Goal: Check status: Check status

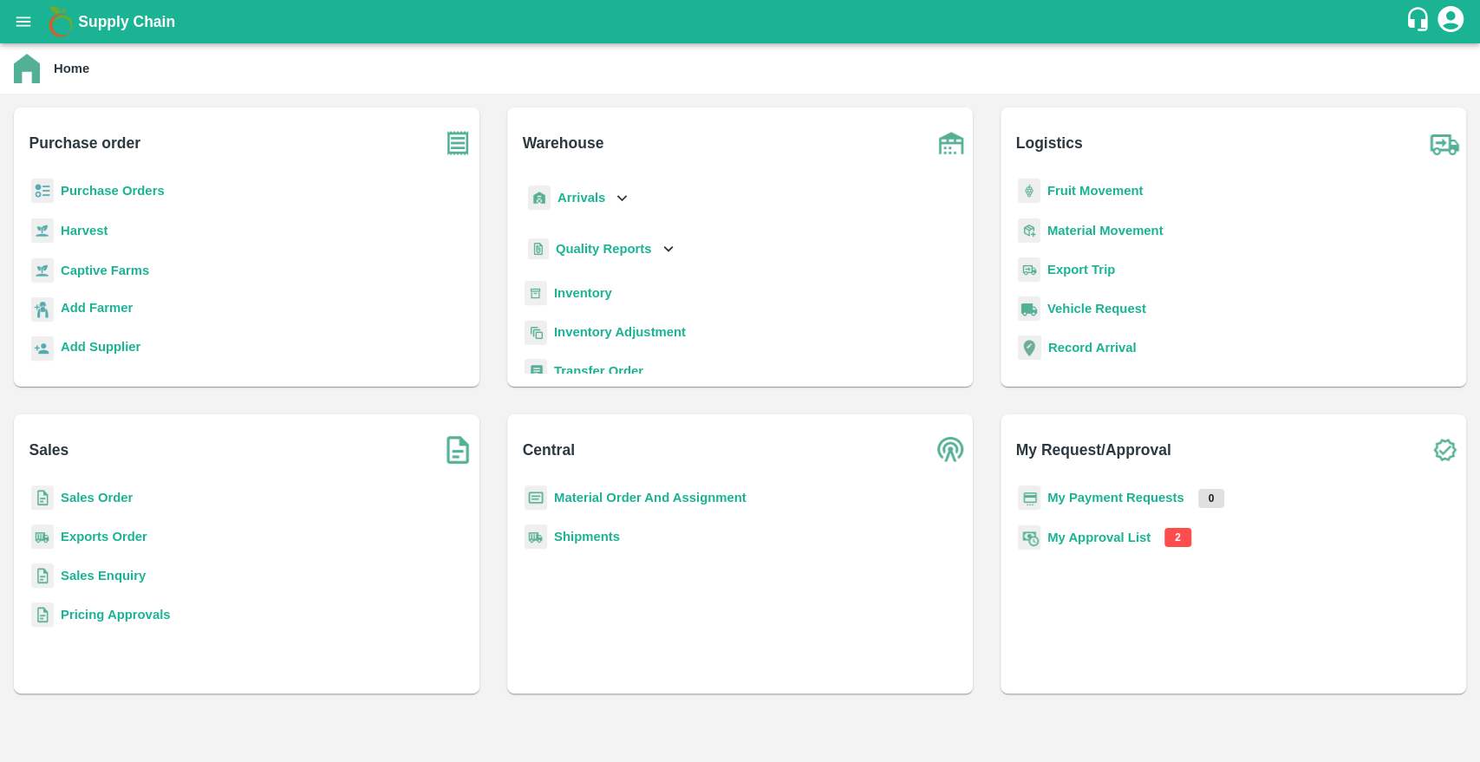
click at [818, 377] on div "Warehouse Arrivals Quality Reports Inventory Inventory Adjustment Transfer Orde…" at bounding box center [740, 247] width 466 height 279
click at [149, 201] on div "Purchase Orders" at bounding box center [247, 198] width 438 height 39
click at [135, 193] on b "Purchase Orders" at bounding box center [113, 191] width 104 height 14
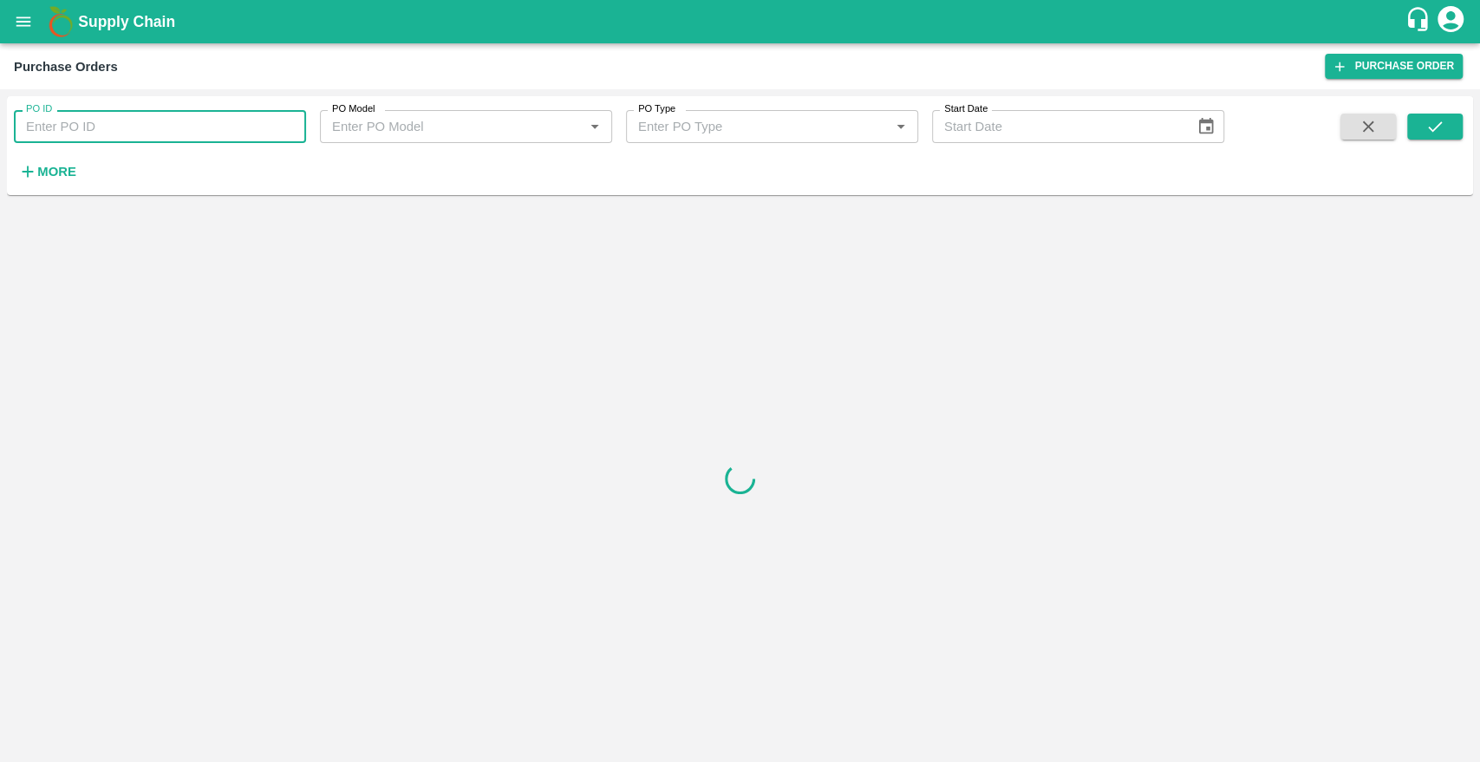
click at [109, 119] on input "PO ID" at bounding box center [160, 126] width 292 height 33
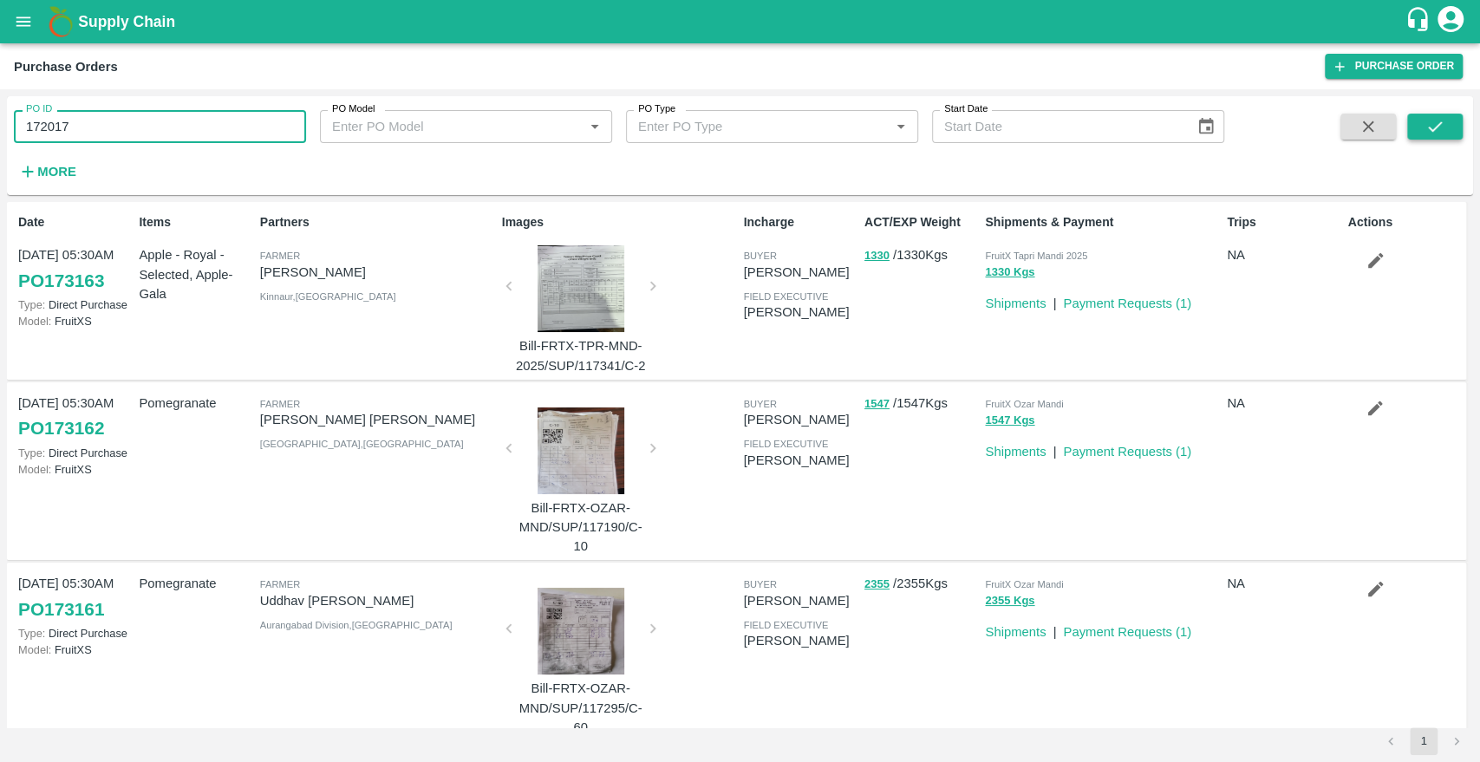
type input "172017"
click at [1431, 115] on button "submit" at bounding box center [1436, 127] width 56 height 26
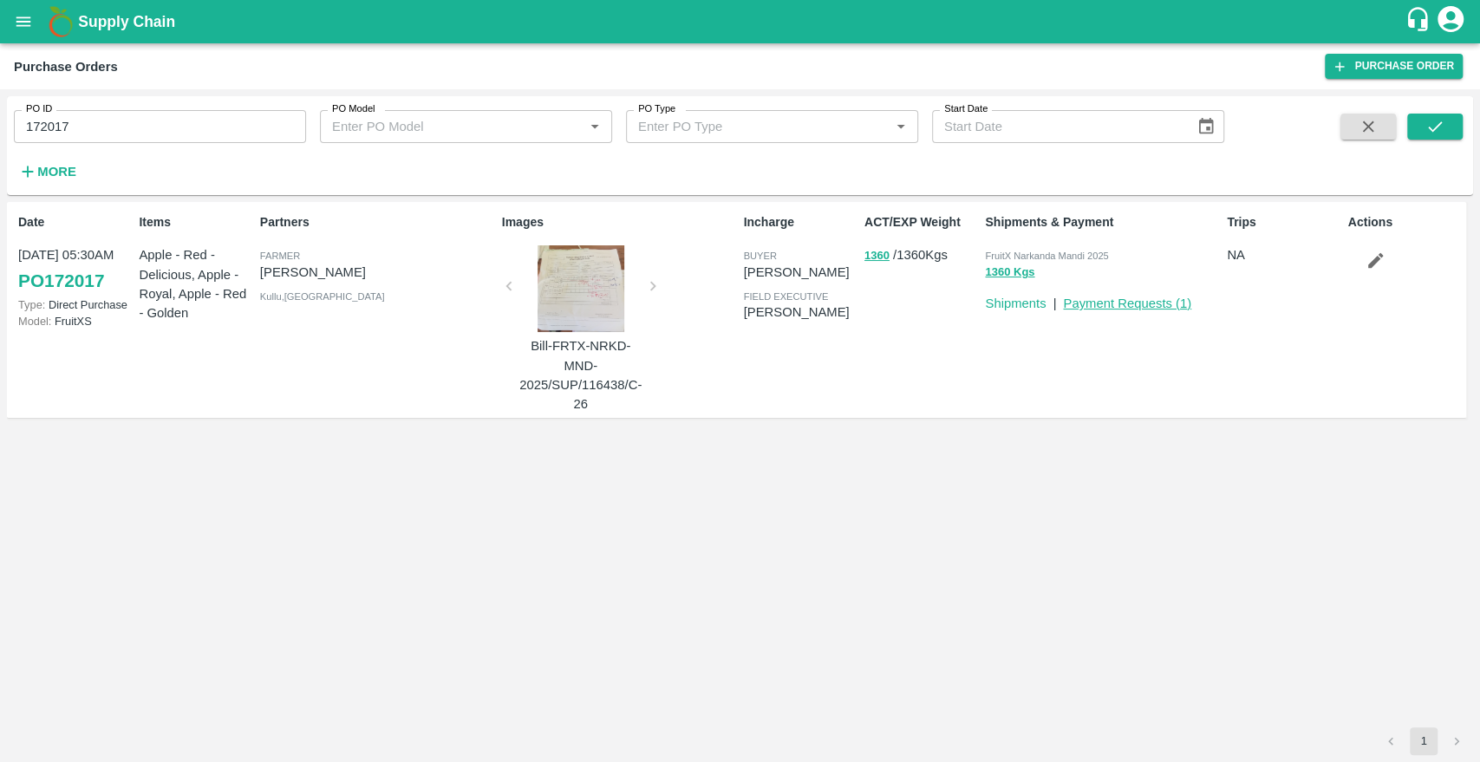
click at [1093, 306] on link "Payment Requests ( 1 )" at bounding box center [1127, 304] width 128 height 14
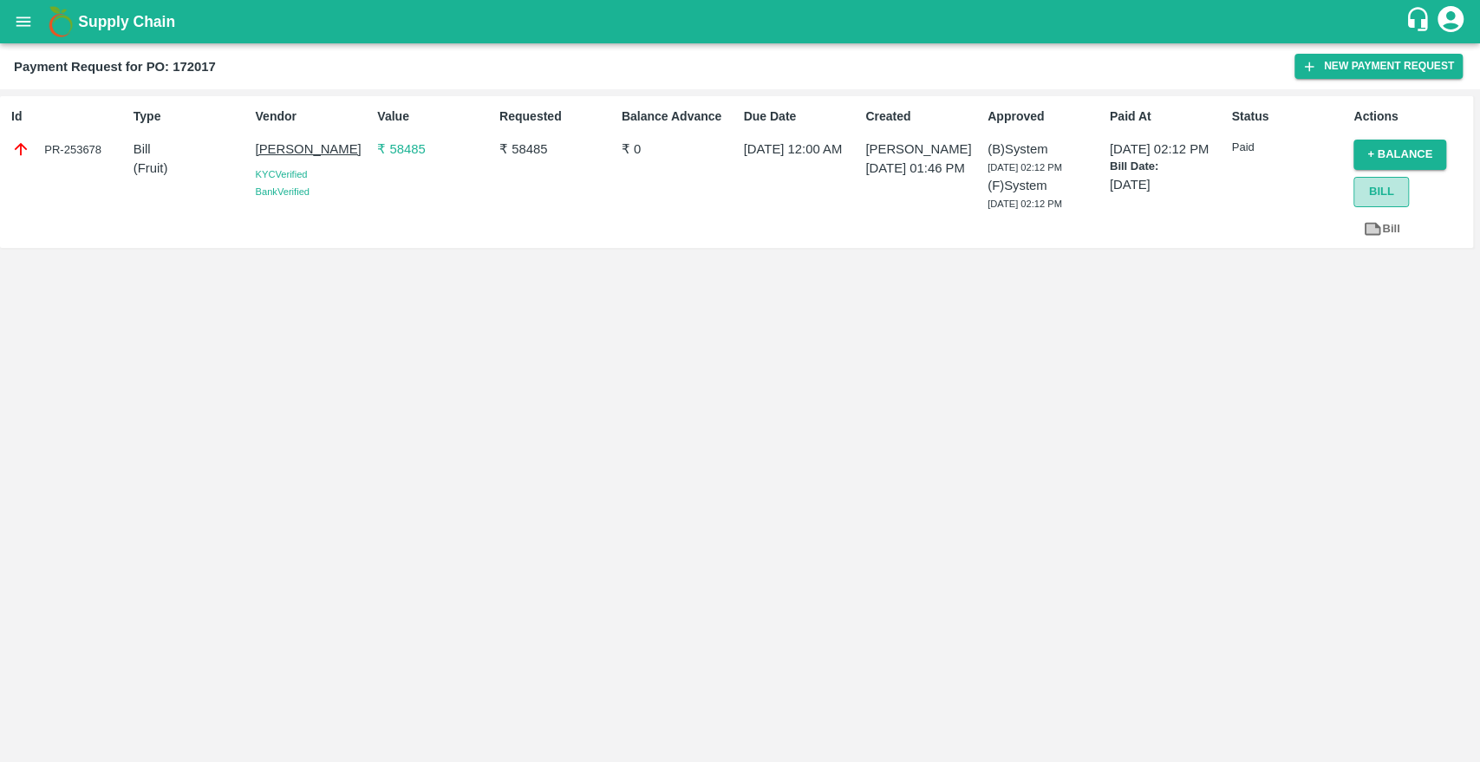
click at [1381, 199] on button "Bill" at bounding box center [1382, 192] width 56 height 30
